Goal: Task Accomplishment & Management: Manage account settings

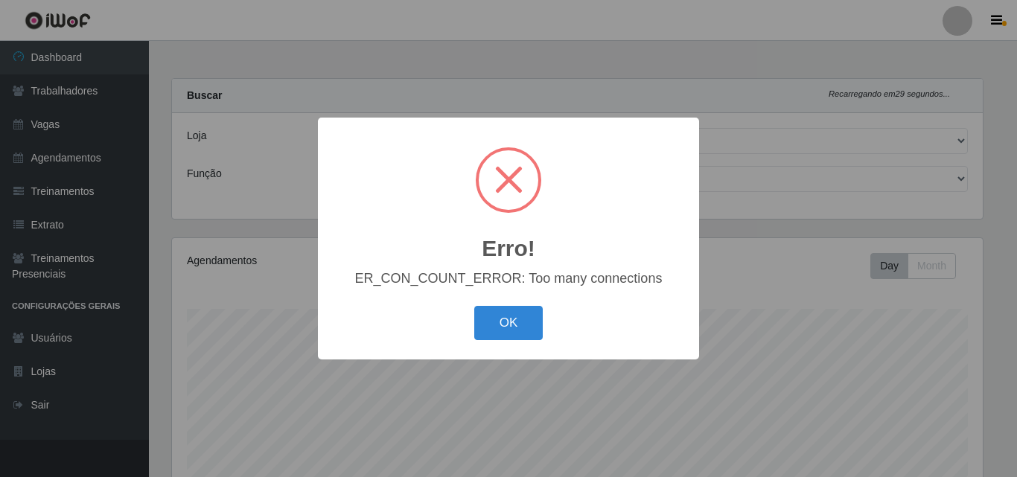
select select "508"
click at [498, 327] on button "OK" at bounding box center [508, 323] width 69 height 35
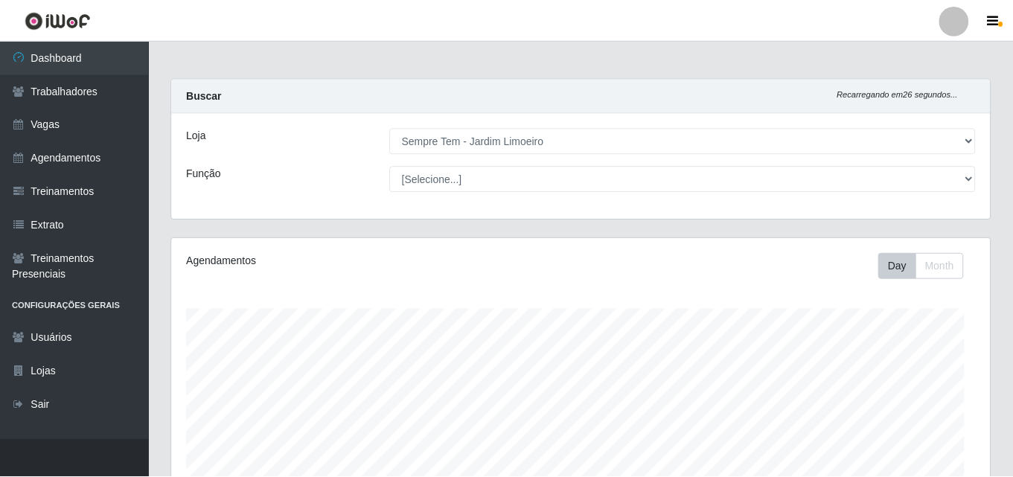
scroll to position [309, 818]
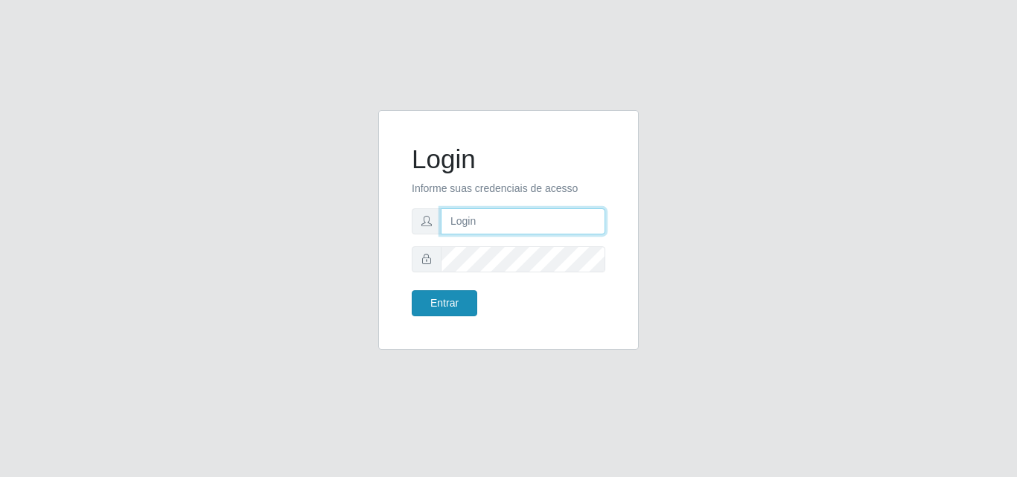
type input "[PERSON_NAME][EMAIL_ADDRESS][DOMAIN_NAME]"
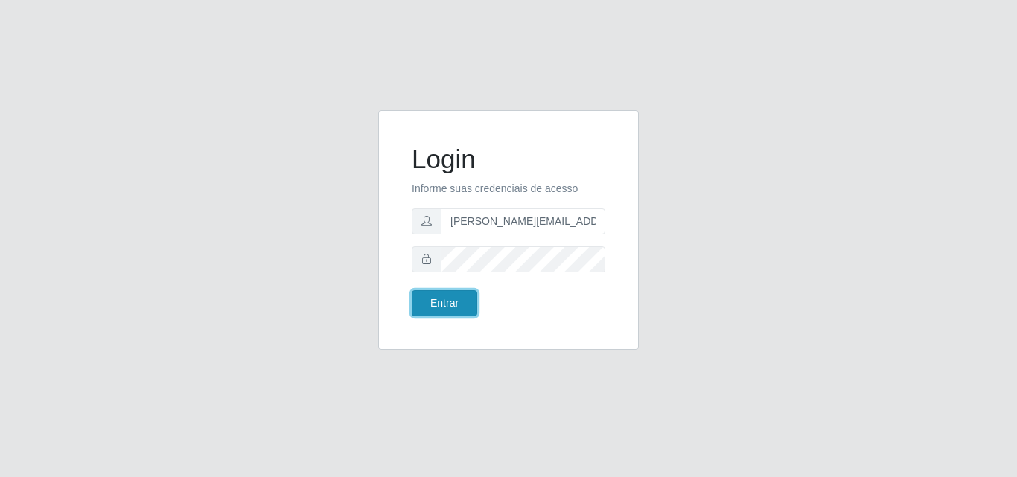
click at [459, 305] on button "Entrar" at bounding box center [444, 303] width 65 height 26
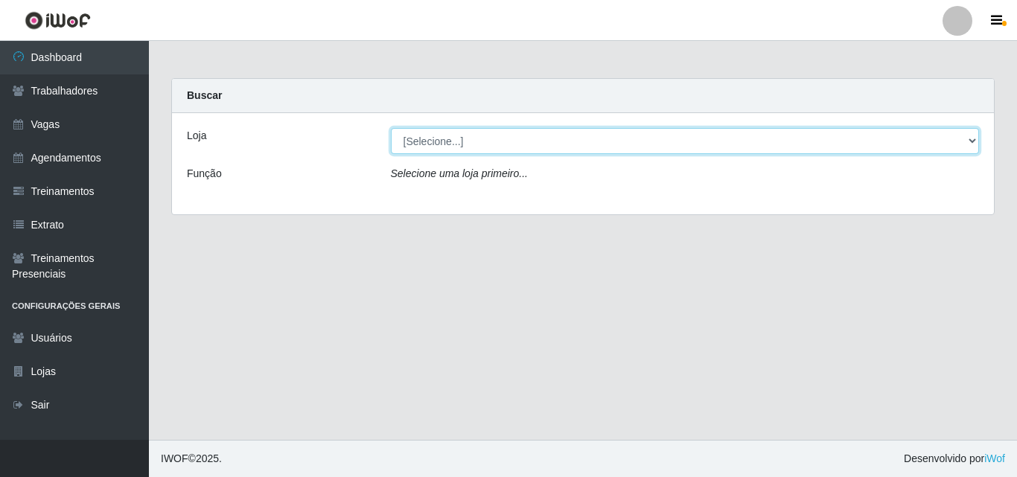
click at [967, 142] on select "[Selecione...] Sempre Tem - [GEOGRAPHIC_DATA]" at bounding box center [685, 141] width 589 height 26
select select "508"
click at [391, 128] on select "[Selecione...] Sempre Tem - [GEOGRAPHIC_DATA]" at bounding box center [685, 141] width 589 height 26
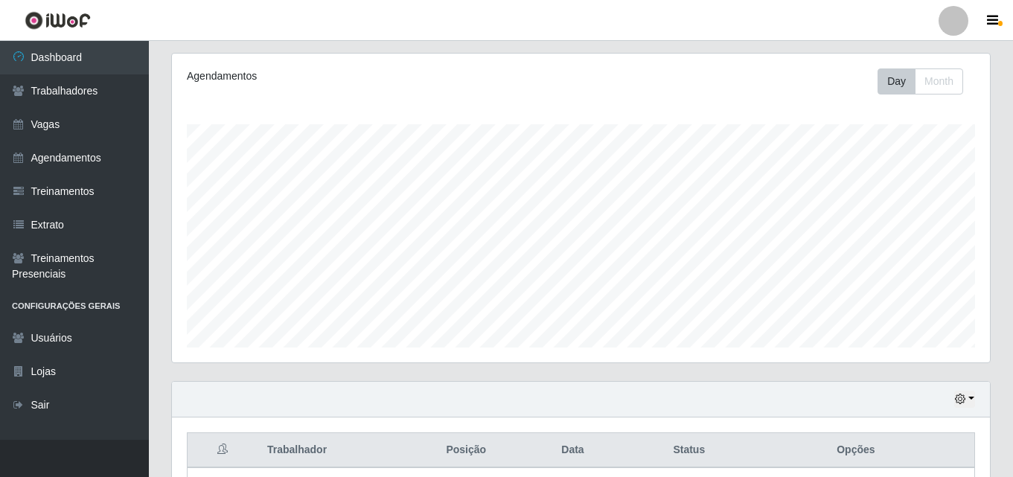
scroll to position [173, 0]
